Goal: Find contact information

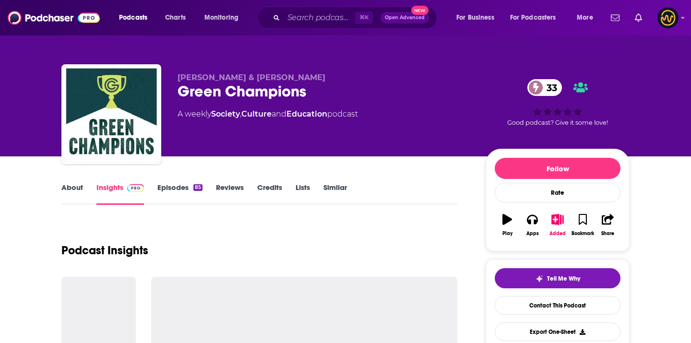
click at [186, 78] on span "Adam Morris & Dominique Hadad" at bounding box center [252, 77] width 148 height 9
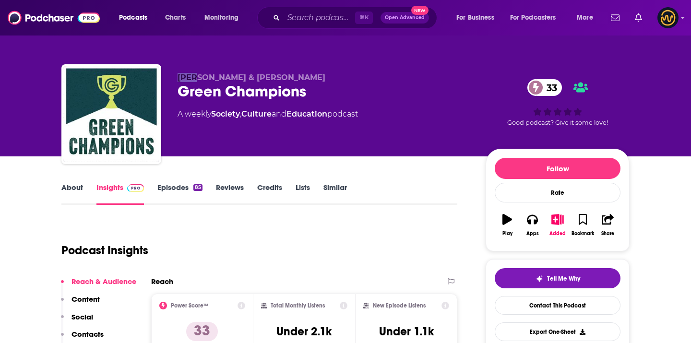
click at [186, 78] on span "Adam Morris & Dominique Hadad" at bounding box center [252, 77] width 148 height 9
copy p "Adam Morris & Dominique Hadad"
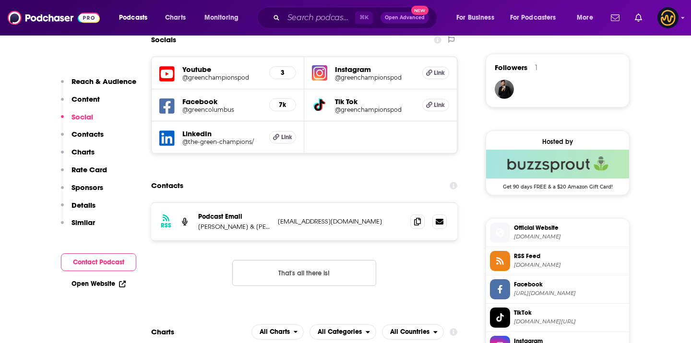
scroll to position [733, 0]
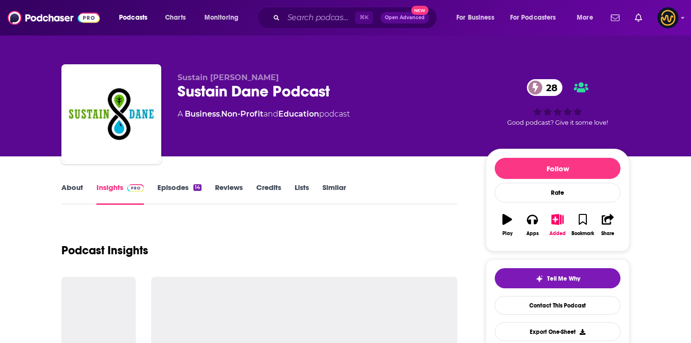
click at [195, 95] on div "Sustain Dane Podcast 28" at bounding box center [324, 91] width 293 height 19
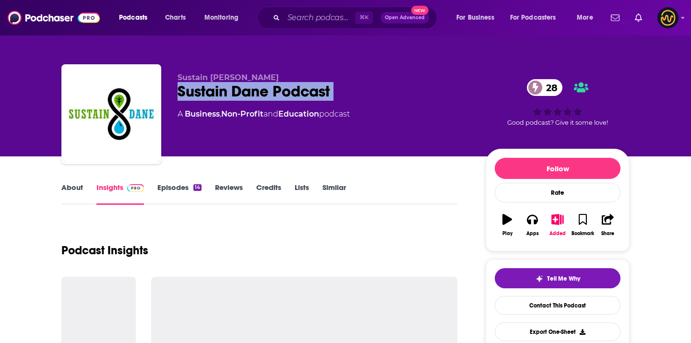
click at [195, 95] on div "Sustain Dane Podcast 28" at bounding box center [324, 91] width 293 height 19
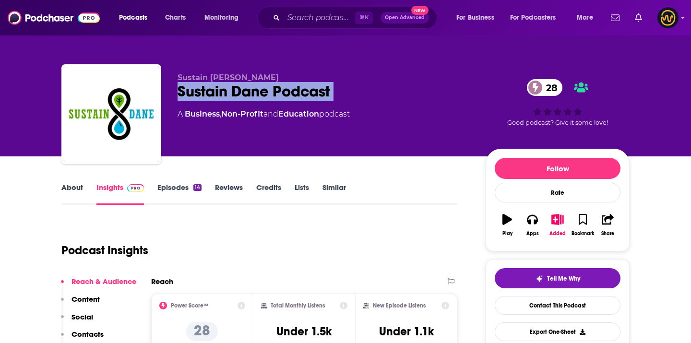
copy div "Sustain Dane Podcast 28"
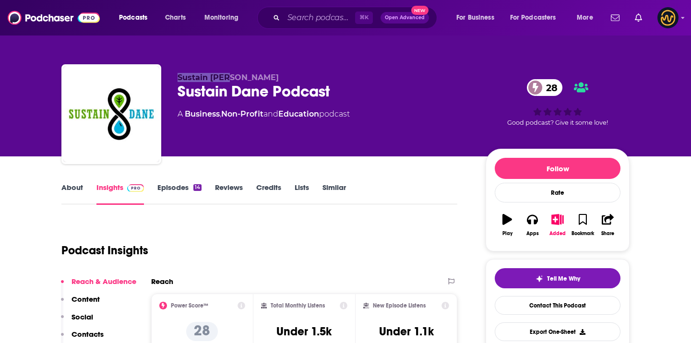
drag, startPoint x: 176, startPoint y: 77, endPoint x: 250, endPoint y: 76, distance: 73.4
click at [251, 76] on div "Sustain Dane Sustain Dane Podcast 28 A Business , Non-Profit and Education podc…" at bounding box center [345, 116] width 568 height 104
copy span "Sustain Dane"
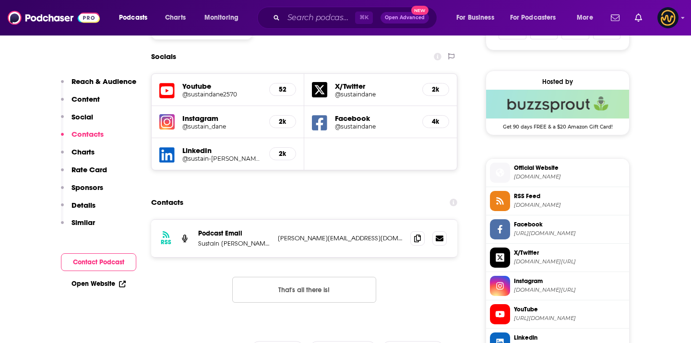
scroll to position [688, 0]
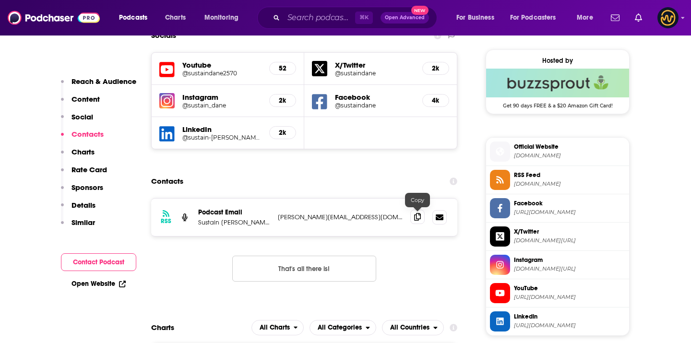
click at [414, 216] on icon at bounding box center [417, 217] width 7 height 8
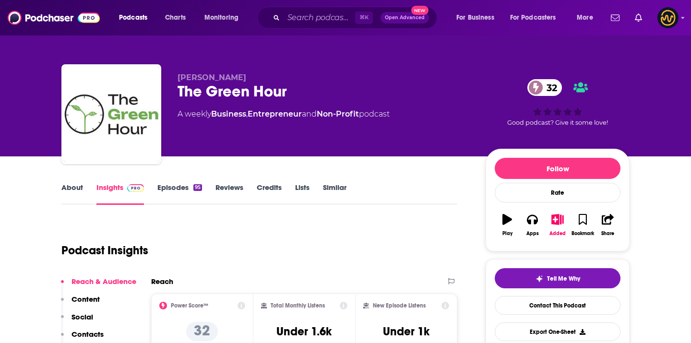
click at [201, 79] on span "Preston Poag Jr." at bounding box center [212, 77] width 69 height 9
copy p "Preston Poag Jr."
click at [271, 91] on div "The Green Hour 32" at bounding box center [324, 91] width 293 height 19
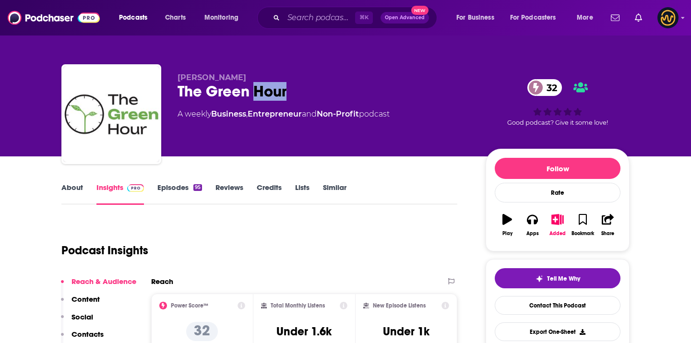
click at [271, 91] on div "The Green Hour 32" at bounding box center [324, 91] width 293 height 19
copy div "The Green Hour 32"
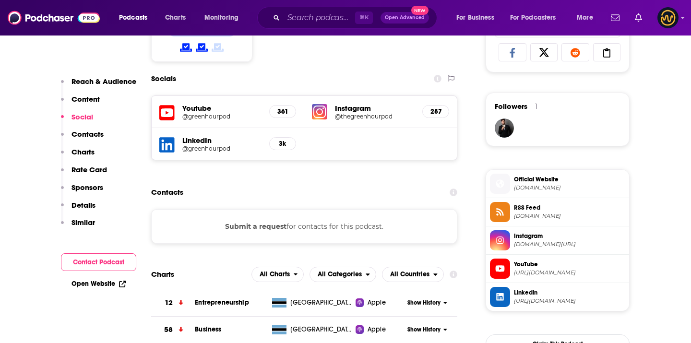
scroll to position [687, 0]
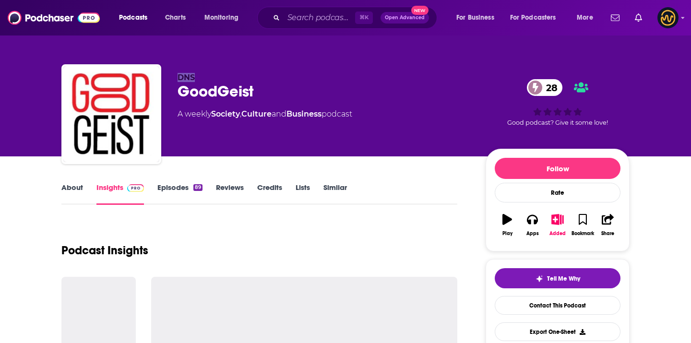
drag, startPoint x: 176, startPoint y: 74, endPoint x: 202, endPoint y: 74, distance: 25.9
click at [202, 74] on div "DNS GoodGeist 28 A weekly Society , Culture and Business podcast 28 Good podcas…" at bounding box center [345, 116] width 568 height 104
copy span "DNS"
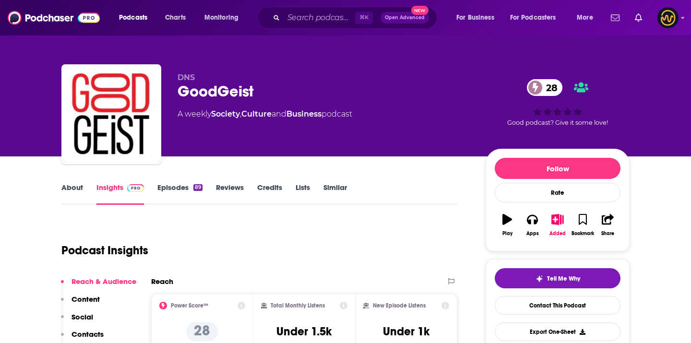
click at [213, 86] on div "GoodGeist 28" at bounding box center [324, 91] width 293 height 19
copy div "GoodGeist 28"
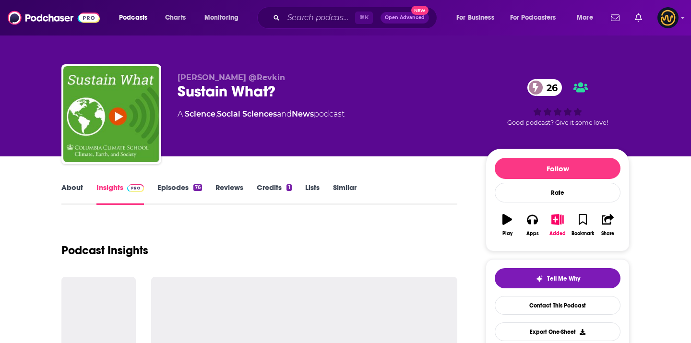
click at [219, 78] on span "Andy @Revkin" at bounding box center [231, 77] width 107 height 9
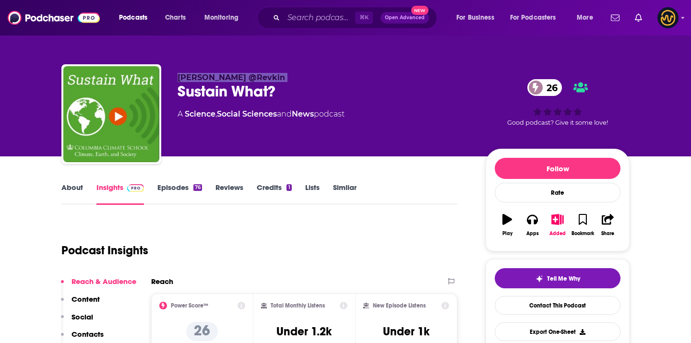
copy p "Andy @Revkin"
click at [268, 90] on div "Sustain What? 26" at bounding box center [324, 91] width 293 height 19
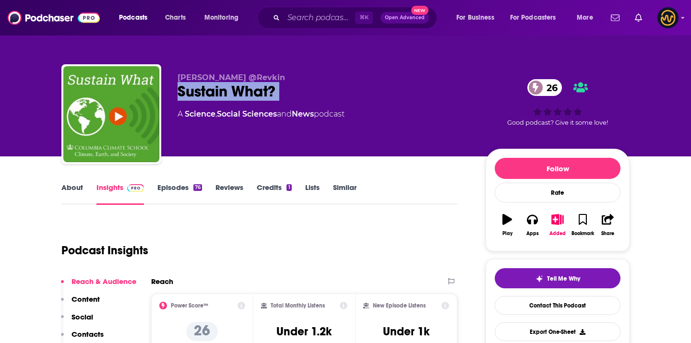
click at [268, 90] on div "Sustain What? 26" at bounding box center [324, 91] width 293 height 19
copy div "Sustain What? 26"
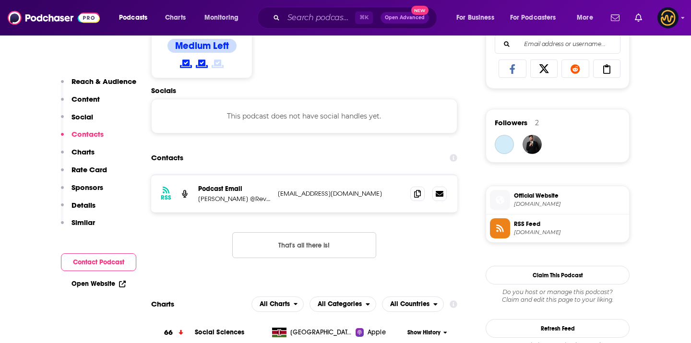
scroll to position [631, 0]
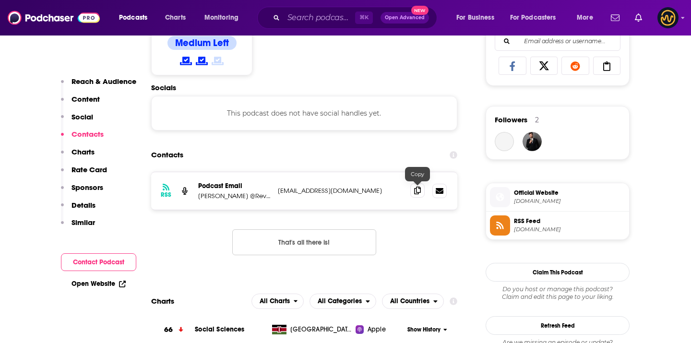
click at [418, 194] on icon at bounding box center [417, 191] width 7 height 8
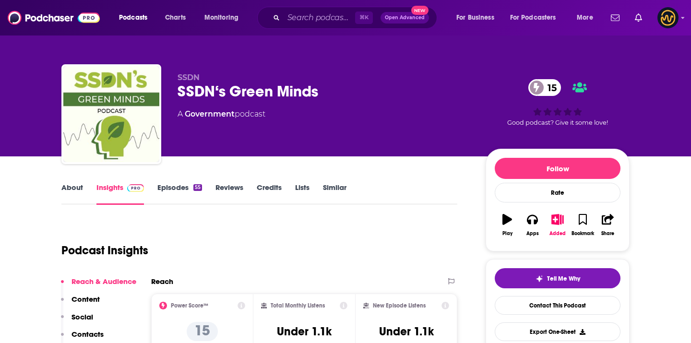
click at [182, 74] on span "SSDN" at bounding box center [189, 77] width 22 height 9
copy span "SSDN"
click at [213, 96] on div "SSDN‘s Green Minds 15" at bounding box center [324, 91] width 293 height 19
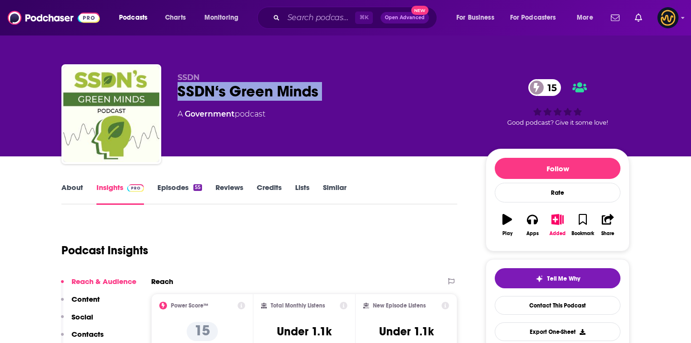
click at [213, 96] on div "SSDN‘s Green Minds 15" at bounding box center [324, 91] width 293 height 19
copy div "SSDN‘s Green Minds 15"
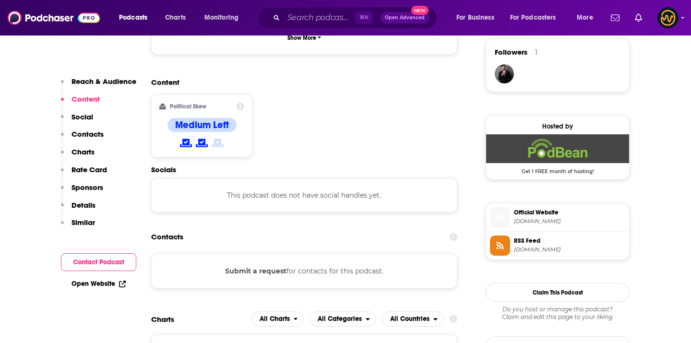
scroll to position [734, 0]
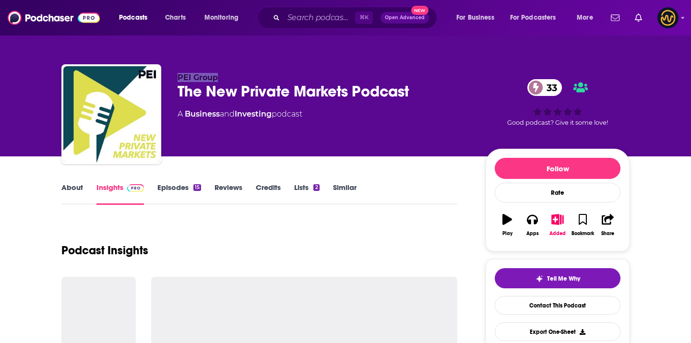
drag, startPoint x: 179, startPoint y: 77, endPoint x: 233, endPoint y: 75, distance: 53.8
click at [233, 75] on p "PEI Group" at bounding box center [324, 77] width 293 height 9
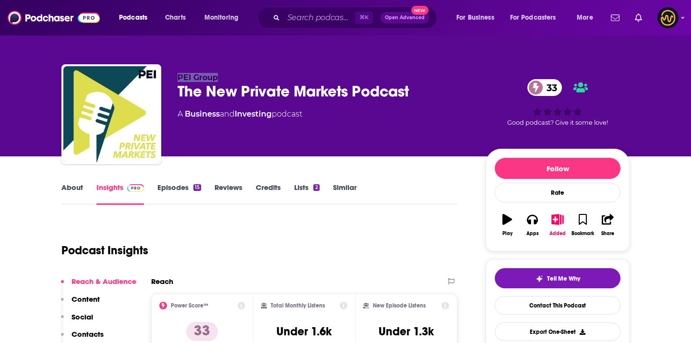
copy span "PEI Group"
click at [262, 87] on div "The New Private Markets Podcast 33" at bounding box center [324, 91] width 293 height 19
click at [258, 90] on div "The New Private Markets Podcast 33" at bounding box center [324, 91] width 293 height 19
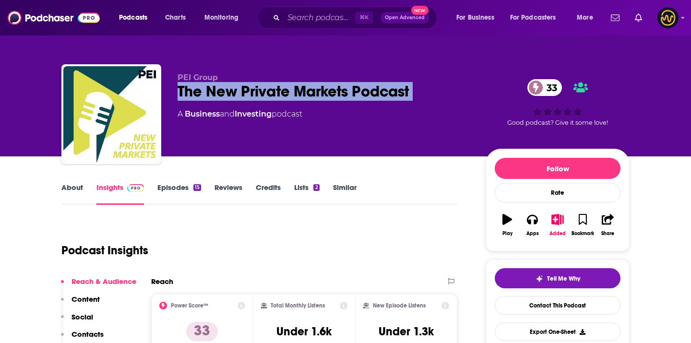
click at [258, 90] on div "The New Private Markets Podcast 33" at bounding box center [324, 91] width 293 height 19
copy div "The New Private Markets Podcast 33"
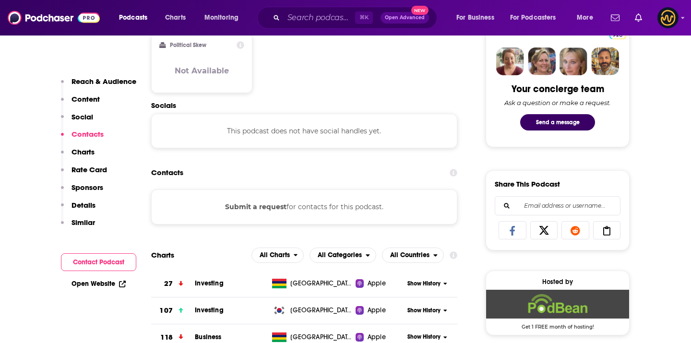
scroll to position [459, 0]
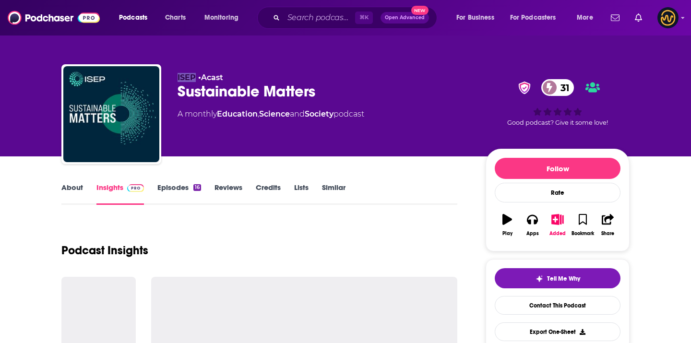
drag, startPoint x: 175, startPoint y: 77, endPoint x: 194, endPoint y: 79, distance: 18.8
click at [194, 79] on div "ISEP • Acast Sustainable Matters 31 A monthly Education , Science and Society p…" at bounding box center [345, 116] width 568 height 104
copy span "ISEP"
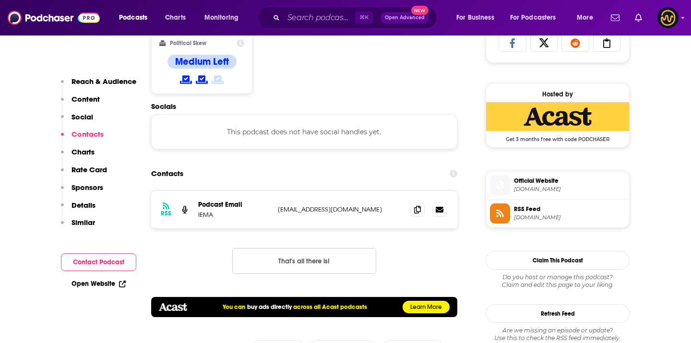
scroll to position [657, 0]
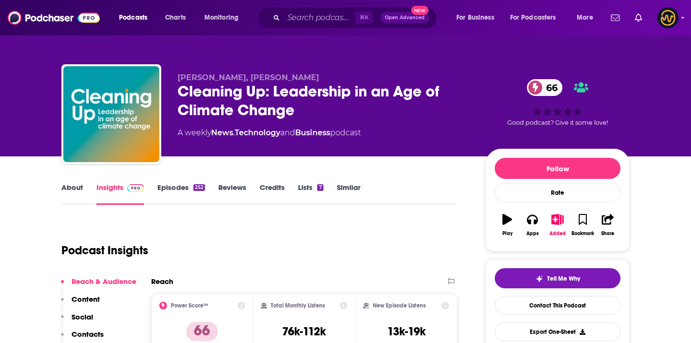
click at [205, 81] on span "Michael Liebreich, Bryony Worthington" at bounding box center [249, 77] width 142 height 9
click at [205, 80] on span "Michael Liebreich, Bryony Worthington" at bounding box center [249, 77] width 142 height 9
copy p "Michael Liebreich, Bryony Worthington"
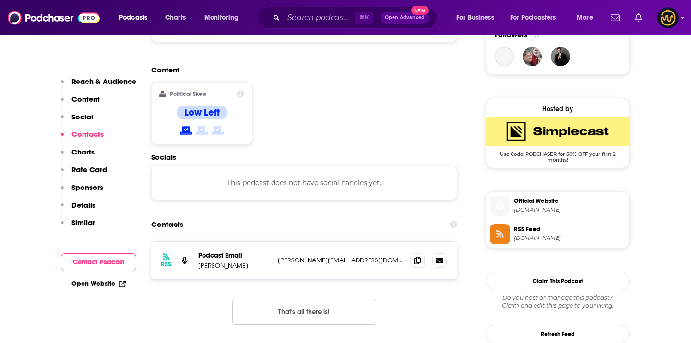
scroll to position [738, 0]
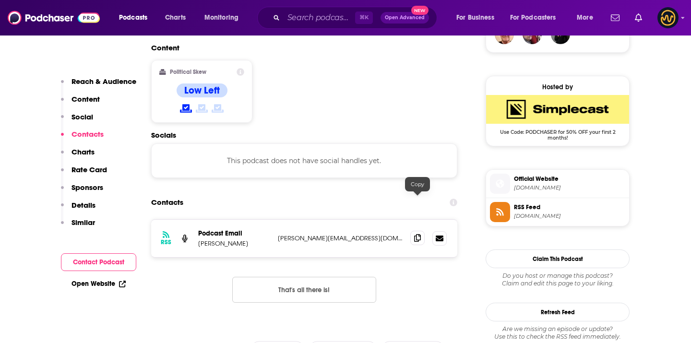
click at [416, 234] on icon at bounding box center [417, 238] width 7 height 8
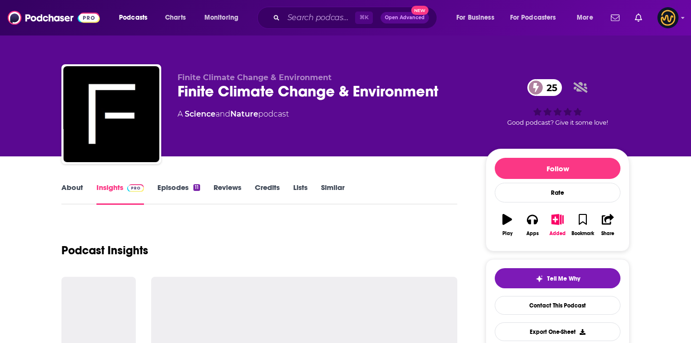
click at [231, 72] on div "Finite Climate Change & Environment Finite Climate Change & Environment 25 A Sc…" at bounding box center [345, 116] width 568 height 104
click at [227, 78] on span "Finite Climate Change & Environment" at bounding box center [255, 77] width 154 height 9
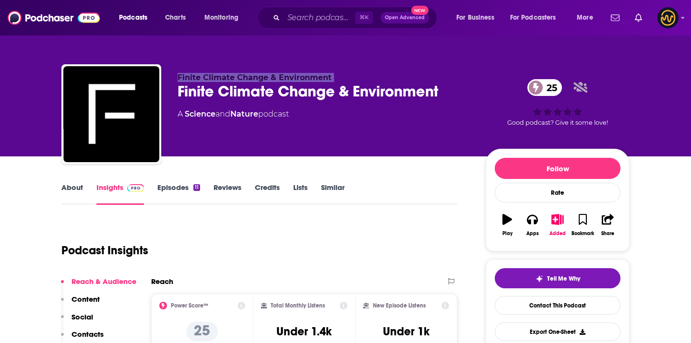
click at [227, 78] on span "Finite Climate Change & Environment" at bounding box center [255, 77] width 154 height 9
copy p "Finite Climate Change & Environment"
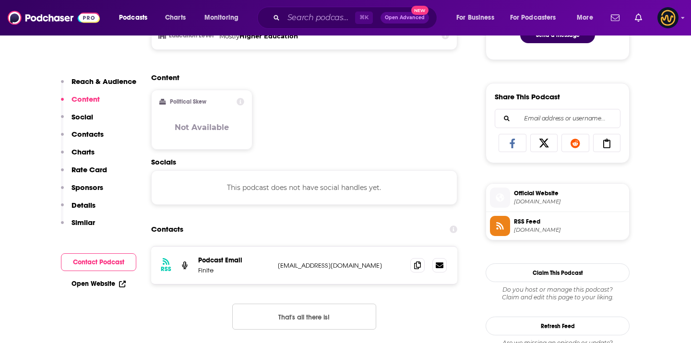
scroll to position [577, 0]
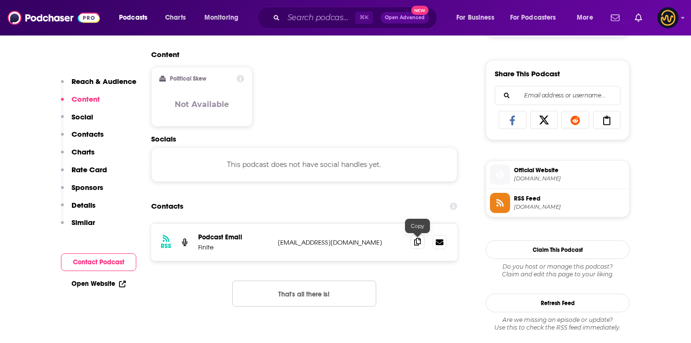
click at [417, 242] on icon at bounding box center [417, 242] width 7 height 8
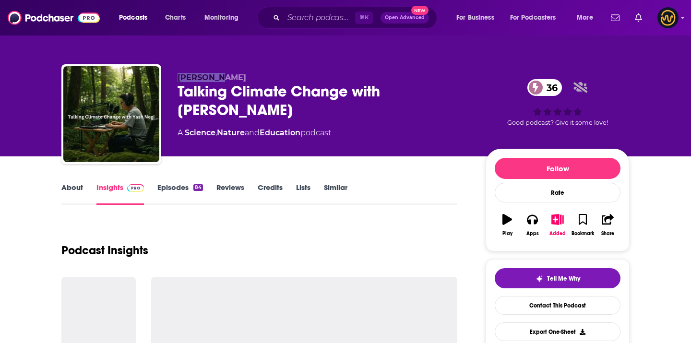
drag, startPoint x: 177, startPoint y: 79, endPoint x: 218, endPoint y: 79, distance: 40.8
click at [219, 79] on div "Yash Negi Talking Climate Change with Yash Negi 36 A Science , Nature and Educa…" at bounding box center [345, 116] width 568 height 104
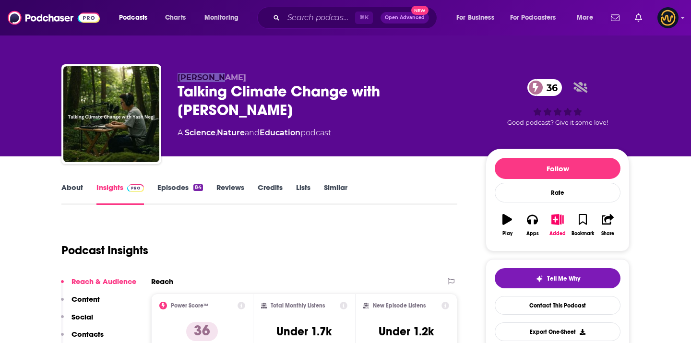
copy span "Yash Negi"
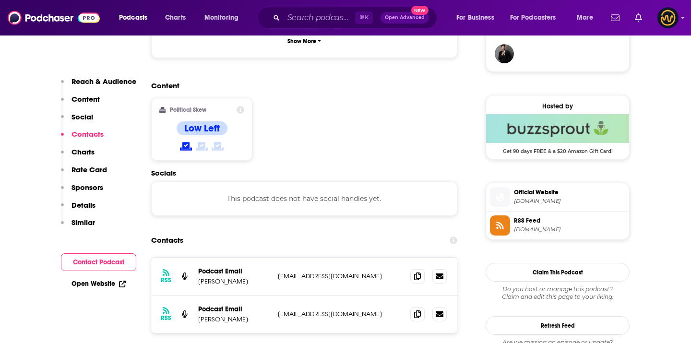
scroll to position [746, 0]
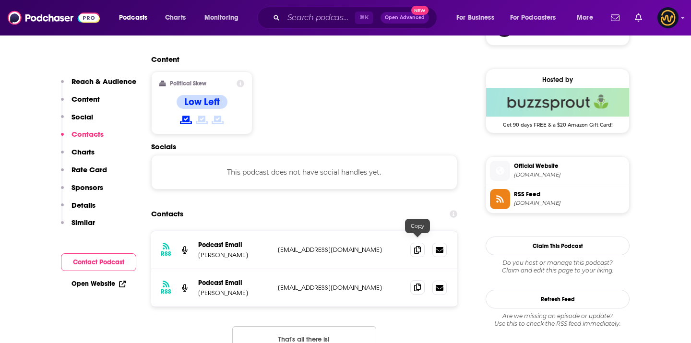
click at [416, 284] on icon at bounding box center [417, 288] width 7 height 8
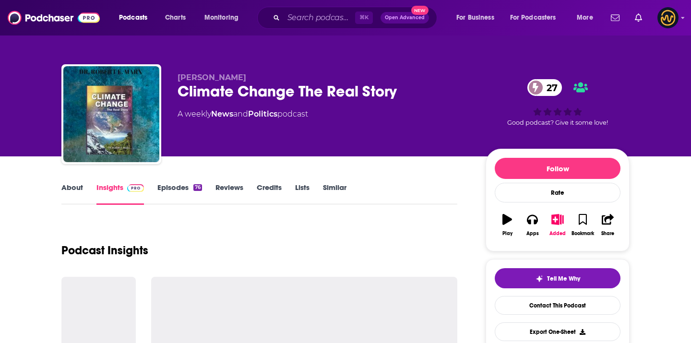
click at [190, 77] on span "[PERSON_NAME]" at bounding box center [212, 77] width 69 height 9
click at [190, 77] on span "Robert Marx" at bounding box center [212, 77] width 69 height 9
copy p "Robert Marx"
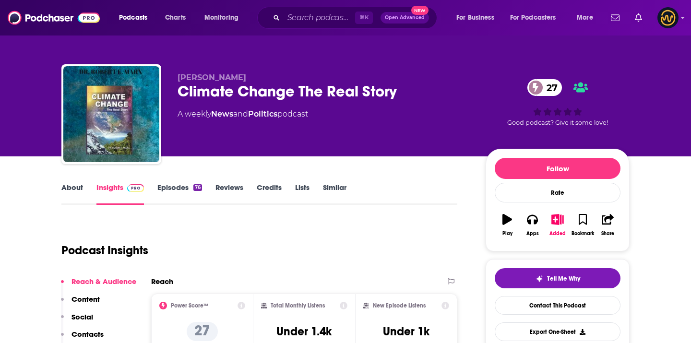
click at [265, 86] on div "Climate Change The Real Story 27" at bounding box center [324, 91] width 293 height 19
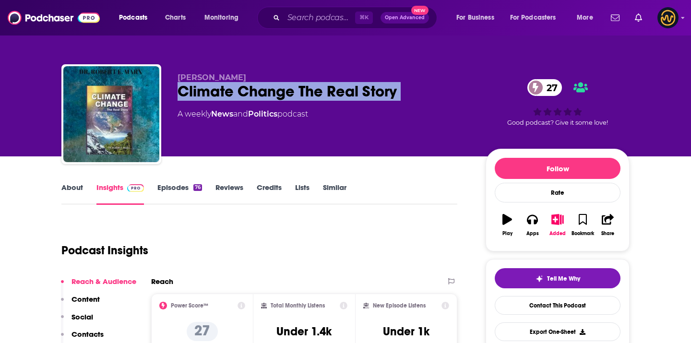
click at [265, 86] on div "Climate Change The Real Story 27" at bounding box center [324, 91] width 293 height 19
copy div "Climate Change The Real Story 27"
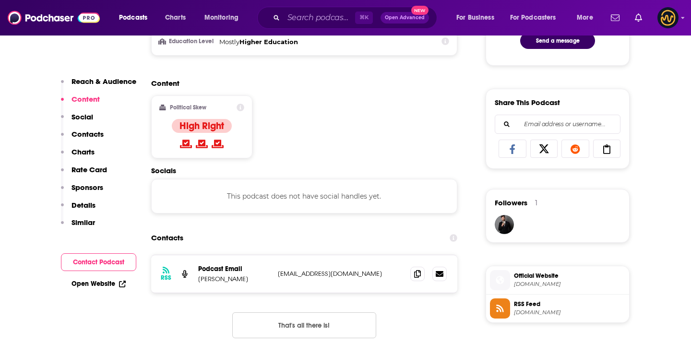
scroll to position [551, 0]
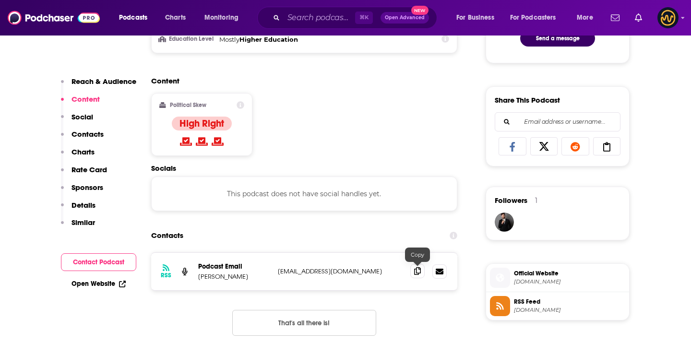
click at [415, 273] on icon at bounding box center [417, 271] width 7 height 8
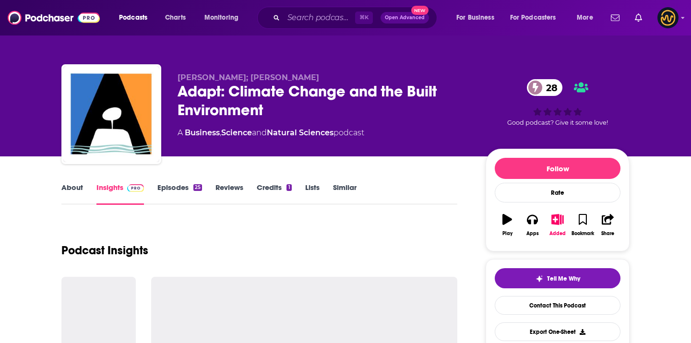
click at [205, 77] on span "[PERSON_NAME]; [PERSON_NAME]" at bounding box center [249, 77] width 142 height 9
copy p "[PERSON_NAME]; [PERSON_NAME]"
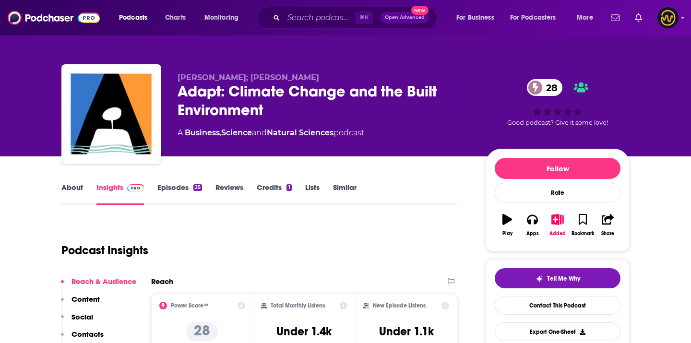
click at [265, 96] on div "Adapt: Climate Change and the Built Environment 28" at bounding box center [324, 100] width 293 height 37
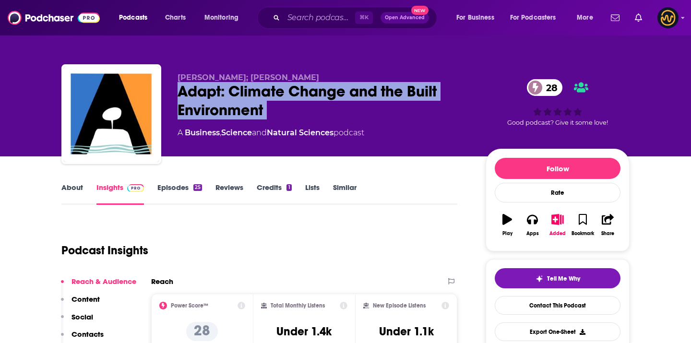
click at [265, 96] on div "Adapt: Climate Change and the Built Environment 28" at bounding box center [324, 100] width 293 height 37
copy div "Adapt: Climate Change and the Built Environment 28"
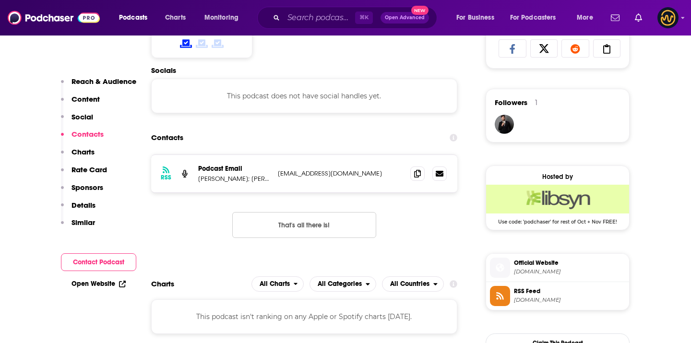
scroll to position [738, 0]
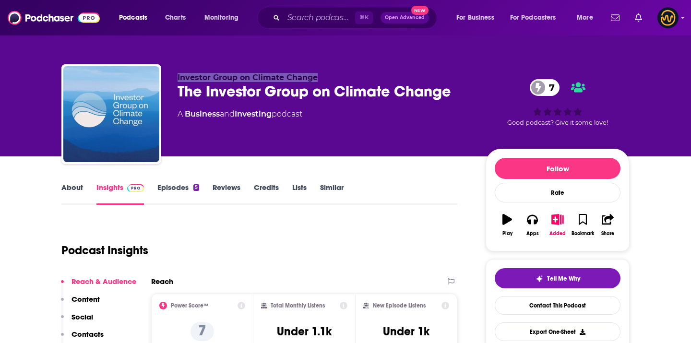
drag, startPoint x: 177, startPoint y: 76, endPoint x: 325, endPoint y: 79, distance: 148.3
click at [325, 79] on div "Investor Group on Climate Change The Investor Group on Climate Change 7 A Busin…" at bounding box center [345, 116] width 568 height 104
copy span "Investor Group on Climate Change"
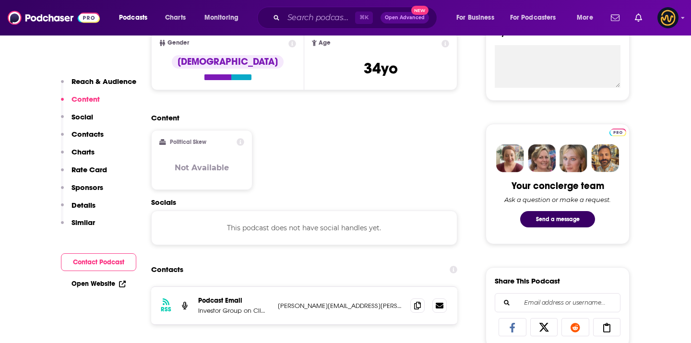
scroll to position [375, 0]
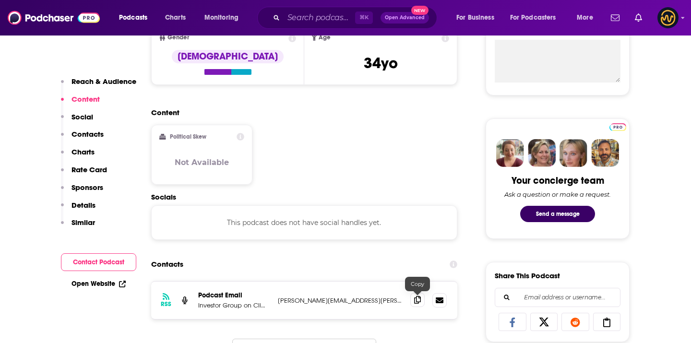
click at [417, 301] on icon at bounding box center [417, 300] width 7 height 8
